Goal: Browse casually

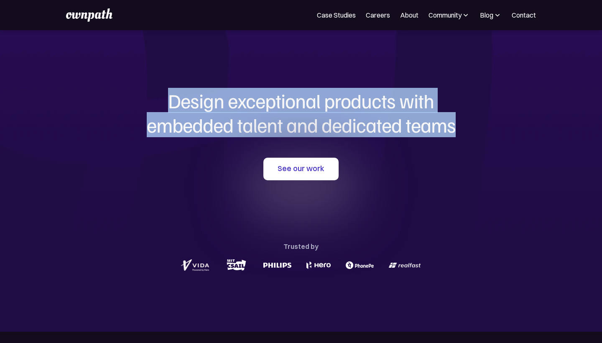
drag, startPoint x: 169, startPoint y: 100, endPoint x: 164, endPoint y: 147, distance: 47.1
click at [164, 147] on div "Design exceptional products with embedded talent and dedicated teams with us Se…" at bounding box center [301, 181] width 402 height 302
click at [169, 100] on h1 "Design exceptional products with embedded talent and dedicated teams" at bounding box center [301, 113] width 402 height 48
drag, startPoint x: 169, startPoint y: 100, endPoint x: 161, endPoint y: 148, distance: 48.8
click at [161, 148] on div "Design exceptional products with embedded talent and dedicated teams with us Se…" at bounding box center [301, 181] width 402 height 302
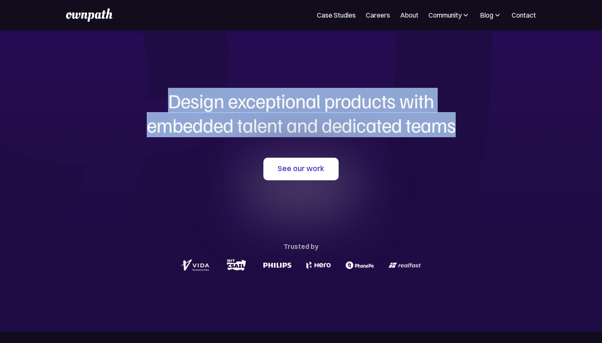
click at [161, 148] on div "Design exceptional products with embedded talent and dedicated teams with us Se…" at bounding box center [301, 181] width 402 height 302
drag, startPoint x: 168, startPoint y: 101, endPoint x: 154, endPoint y: 151, distance: 51.7
click at [154, 151] on div "Design exceptional products with embedded talent and dedicated teams with us Se…" at bounding box center [301, 181] width 402 height 302
drag, startPoint x: 169, startPoint y: 101, endPoint x: 159, endPoint y: 142, distance: 41.7
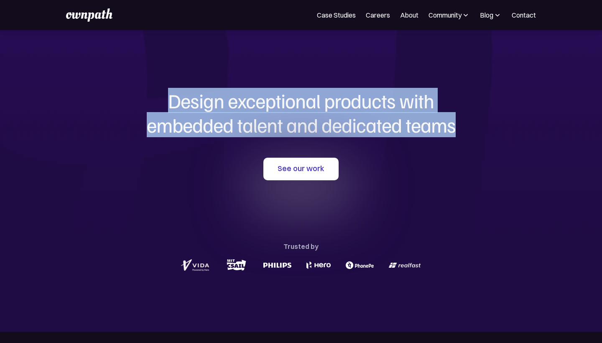
click at [159, 142] on div "Design exceptional products with embedded talent and dedicated teams with us Se…" at bounding box center [301, 181] width 402 height 302
drag, startPoint x: 170, startPoint y: 100, endPoint x: 139, endPoint y: 164, distance: 71.5
click at [139, 164] on div "Design exceptional products with embedded talent and dedicated teams with us Se…" at bounding box center [301, 181] width 402 height 302
click at [169, 125] on h1 "Design exceptional products with embedded talent and dedicated teams" at bounding box center [301, 113] width 402 height 48
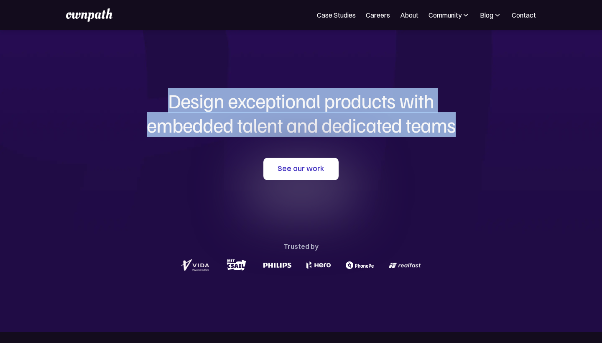
drag, startPoint x: 167, startPoint y: 103, endPoint x: 154, endPoint y: 138, distance: 37.4
click at [153, 138] on div "Design exceptional products with embedded talent and dedicated teams with us" at bounding box center [301, 115] width 402 height 52
click at [150, 144] on div "Design exceptional products with embedded talent and dedicated teams with us Se…" at bounding box center [301, 181] width 402 height 302
drag, startPoint x: 171, startPoint y: 102, endPoint x: 168, endPoint y: 164, distance: 62.0
click at [168, 164] on div "Design exceptional products with embedded talent and dedicated teams with us Se…" at bounding box center [301, 181] width 402 height 302
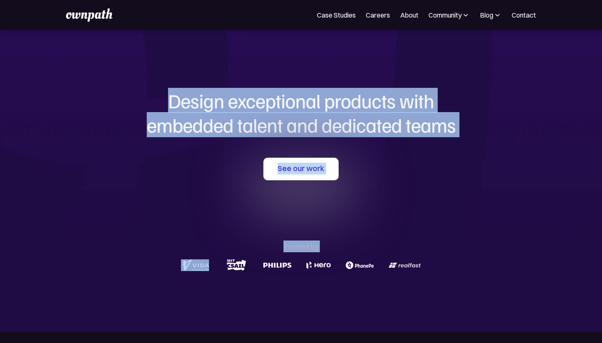
click at [168, 164] on div "See our work Trusted by" at bounding box center [301, 215] width 402 height 115
